Goal: Navigation & Orientation: Understand site structure

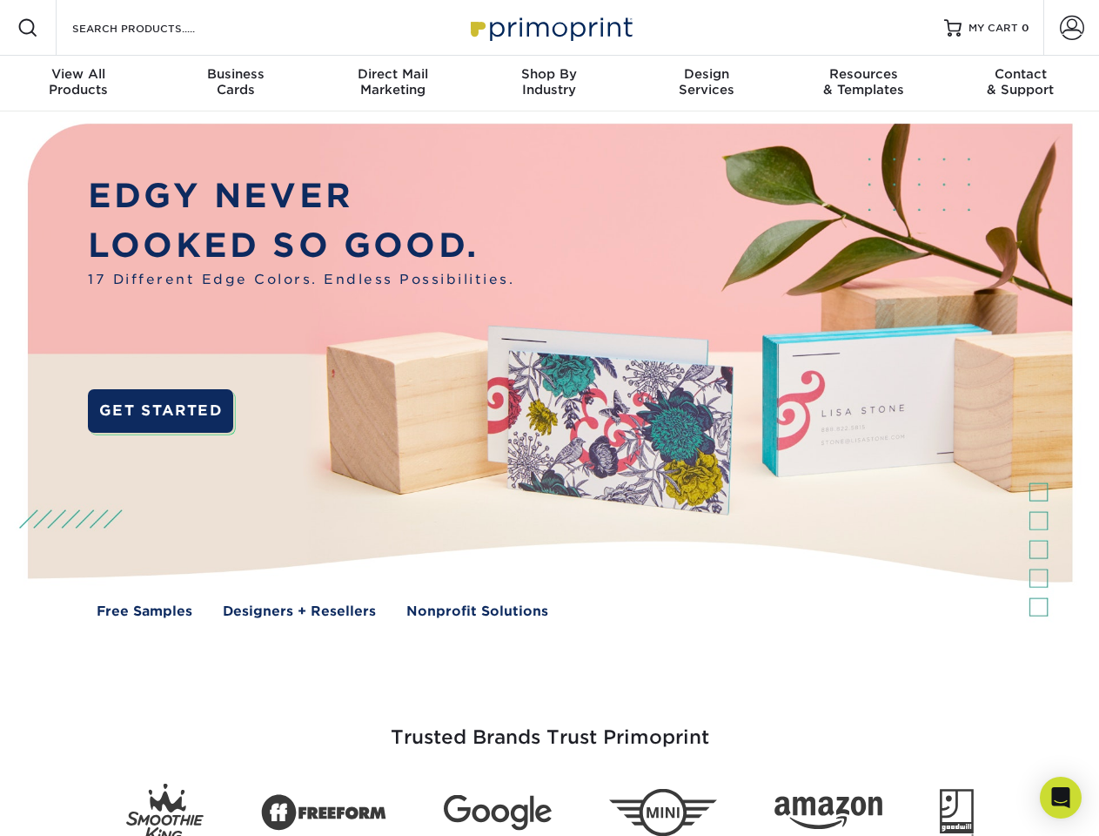
click at [549, 418] on img at bounding box center [549, 383] width 1088 height 544
click at [28, 28] on span at bounding box center [27, 27] width 21 height 21
click at [1071, 28] on span at bounding box center [1072, 28] width 24 height 24
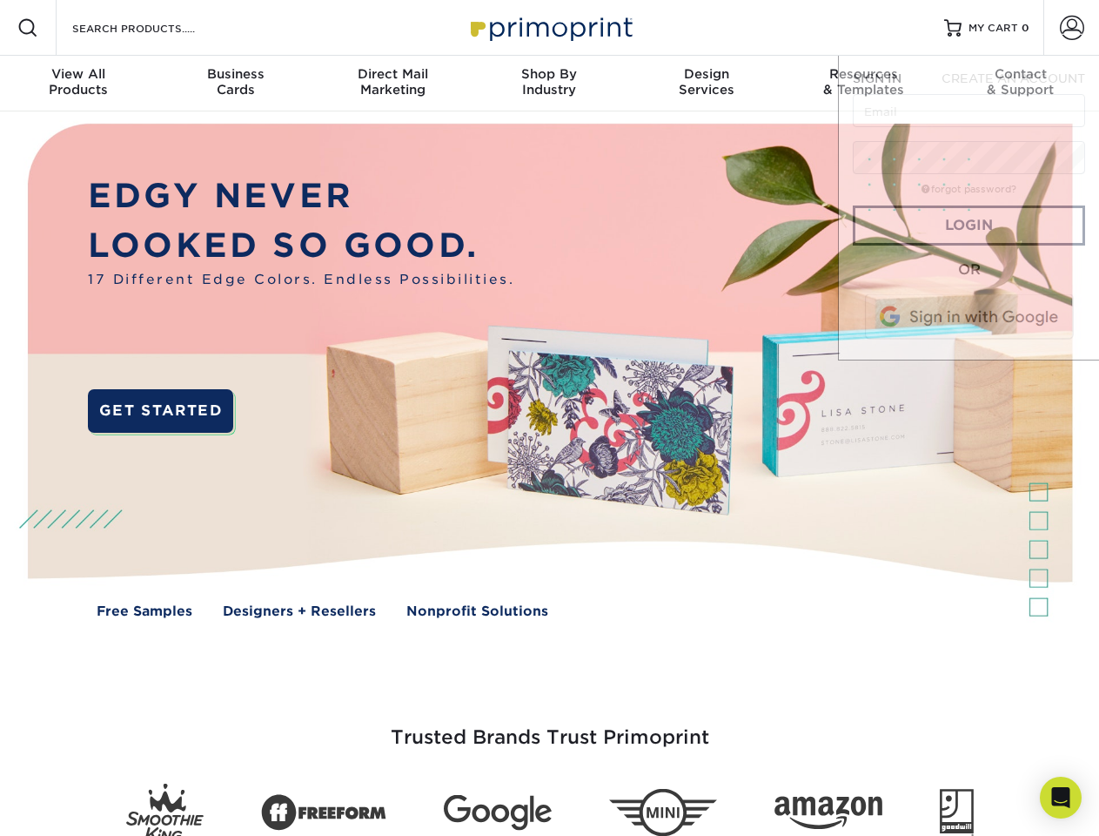
click at [78, 84] on div "View All Products" at bounding box center [78, 81] width 157 height 31
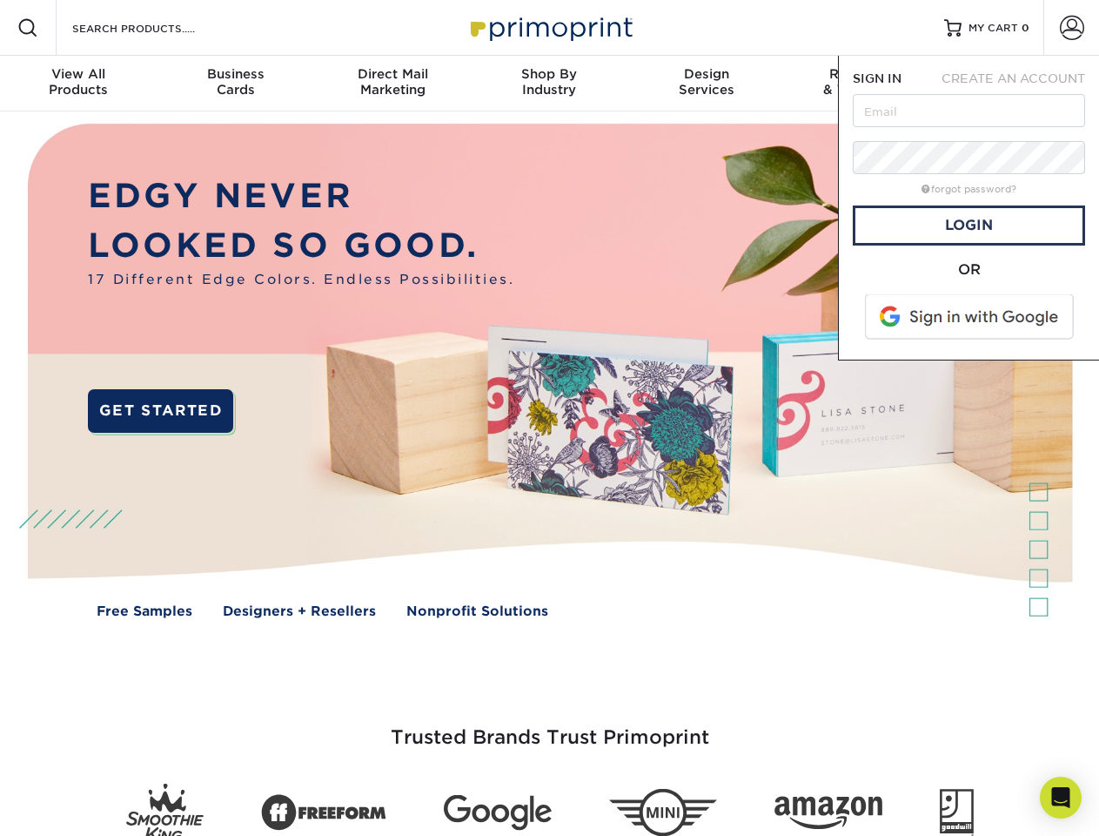
click at [235, 84] on div "Business Cards" at bounding box center [235, 81] width 157 height 31
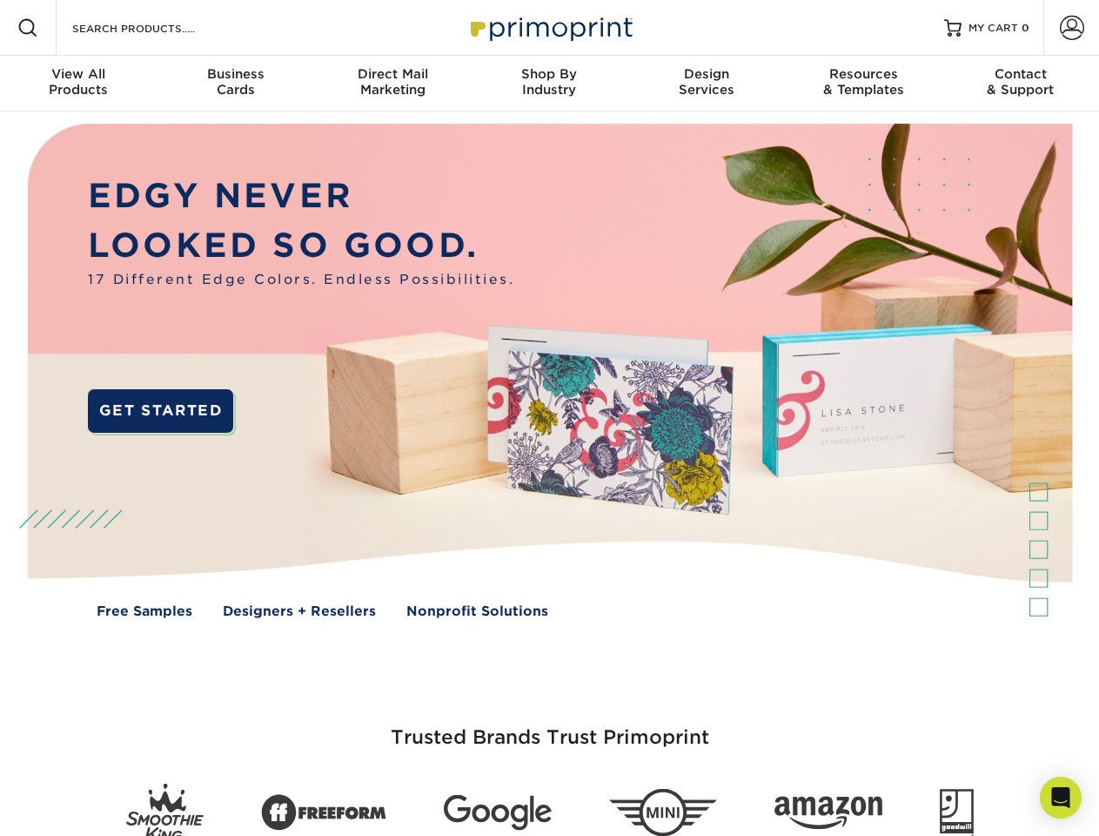
click at [393, 84] on div "Direct Mail Marketing" at bounding box center [392, 81] width 157 height 31
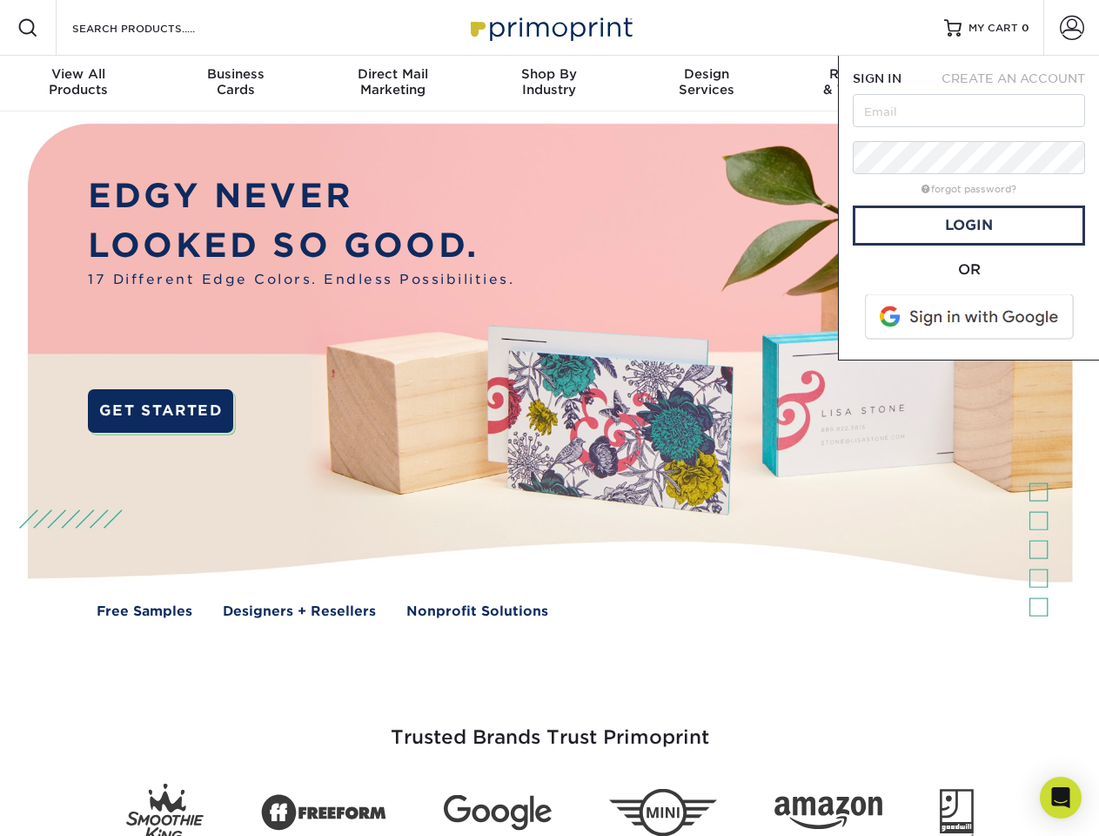
click at [549, 84] on div "Shop By Industry" at bounding box center [549, 81] width 157 height 31
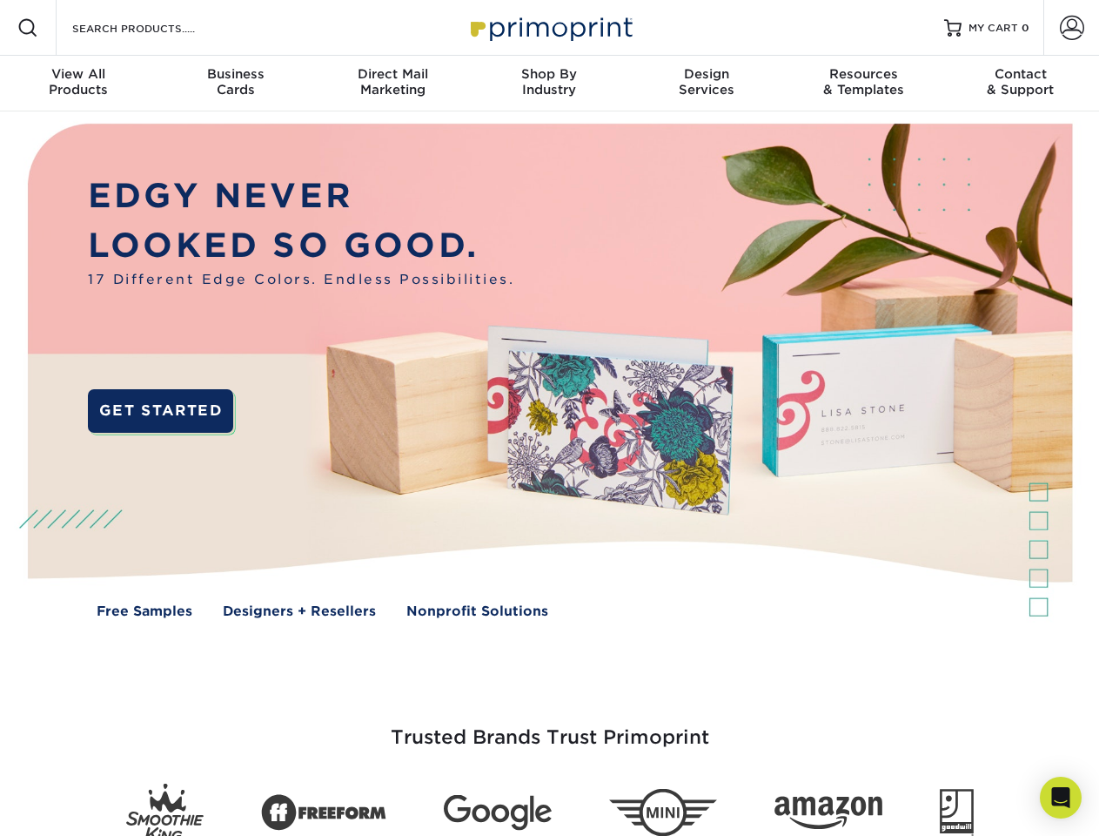
click at [707, 84] on div "Design Services" at bounding box center [706, 81] width 157 height 31
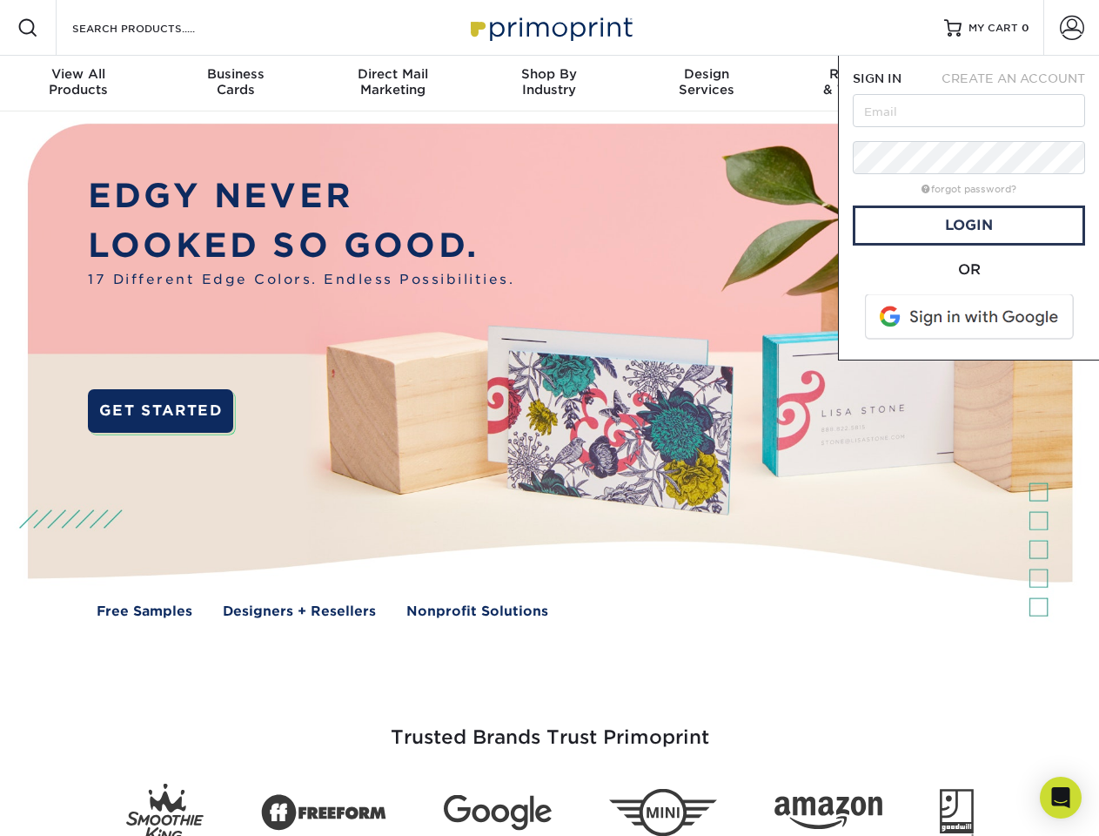
click at [863, 84] on span "SIGN IN" at bounding box center [877, 78] width 49 height 14
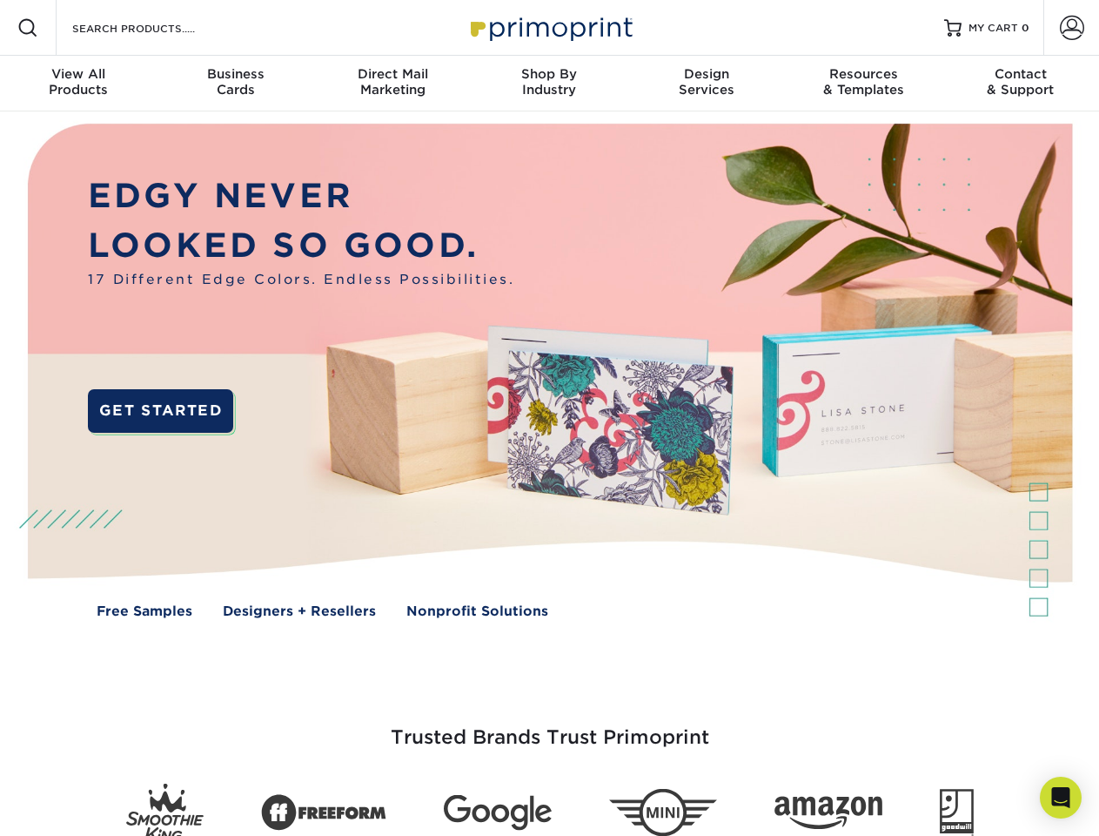
click at [1021, 84] on div "Contact & Support" at bounding box center [1021, 81] width 157 height 31
